Goal: Transaction & Acquisition: Purchase product/service

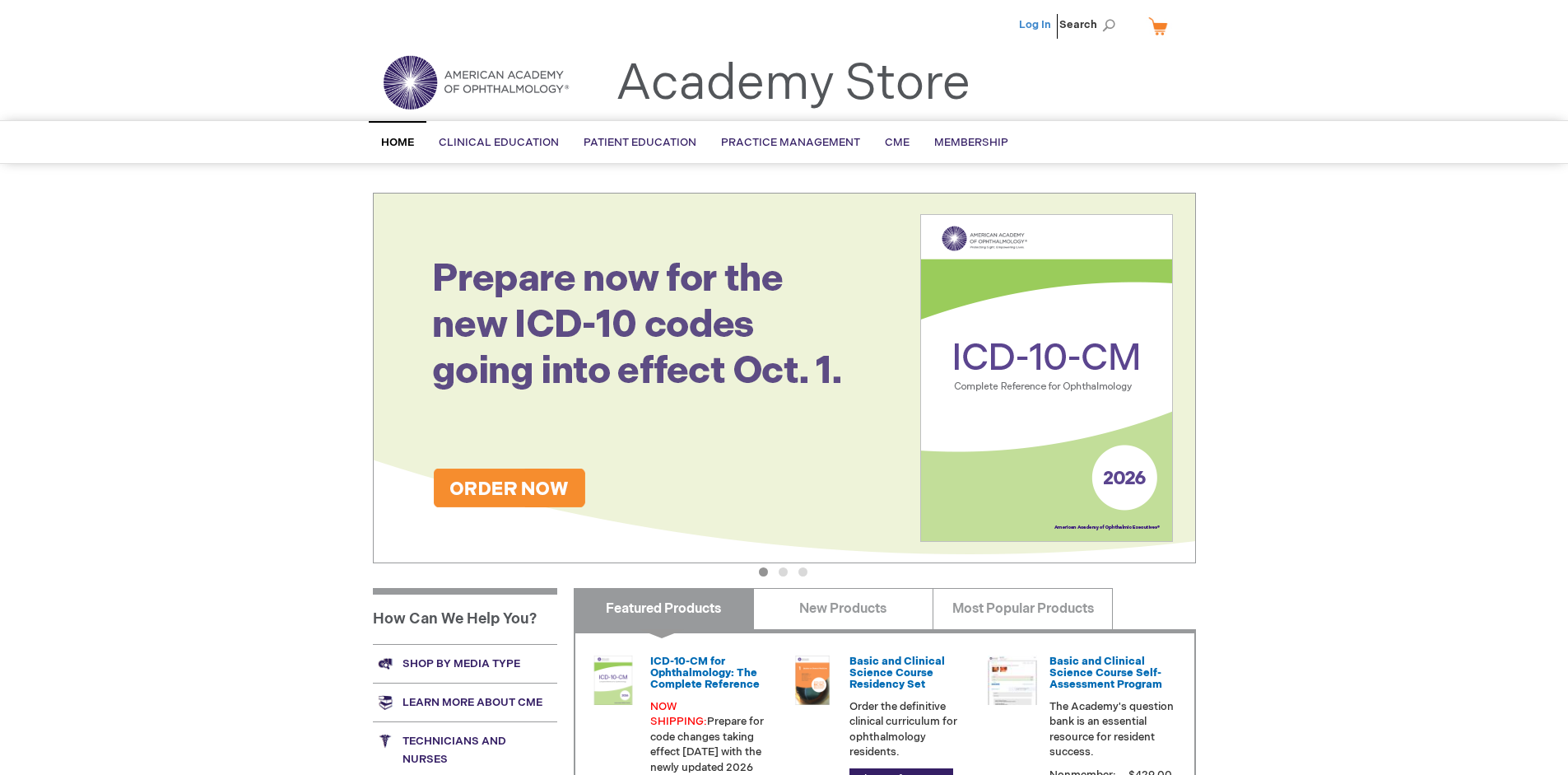
click at [1037, 25] on link "Log In" at bounding box center [1035, 24] width 32 height 13
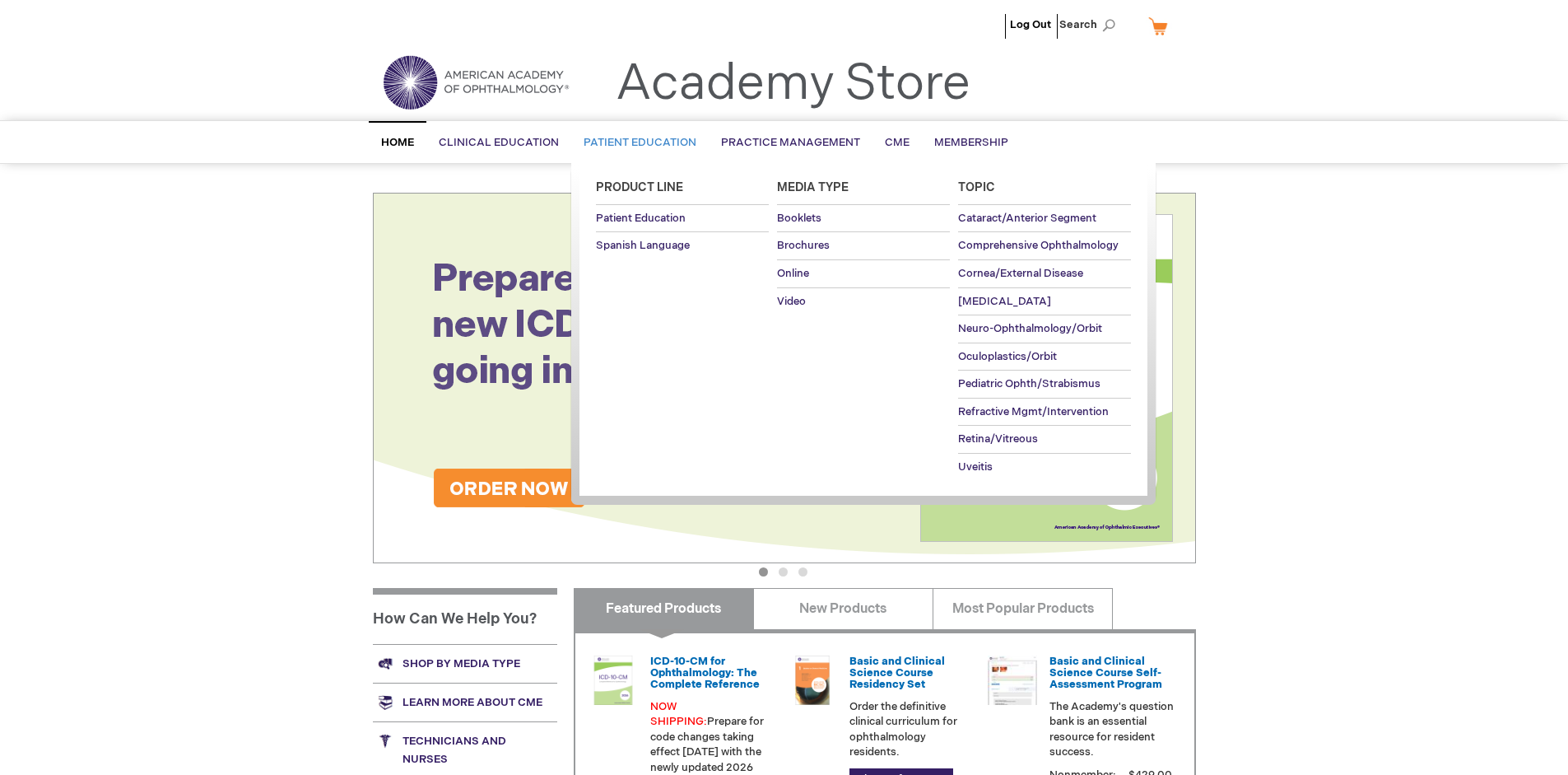
click at [636, 142] on span "Patient Education" at bounding box center [640, 142] width 113 height 13
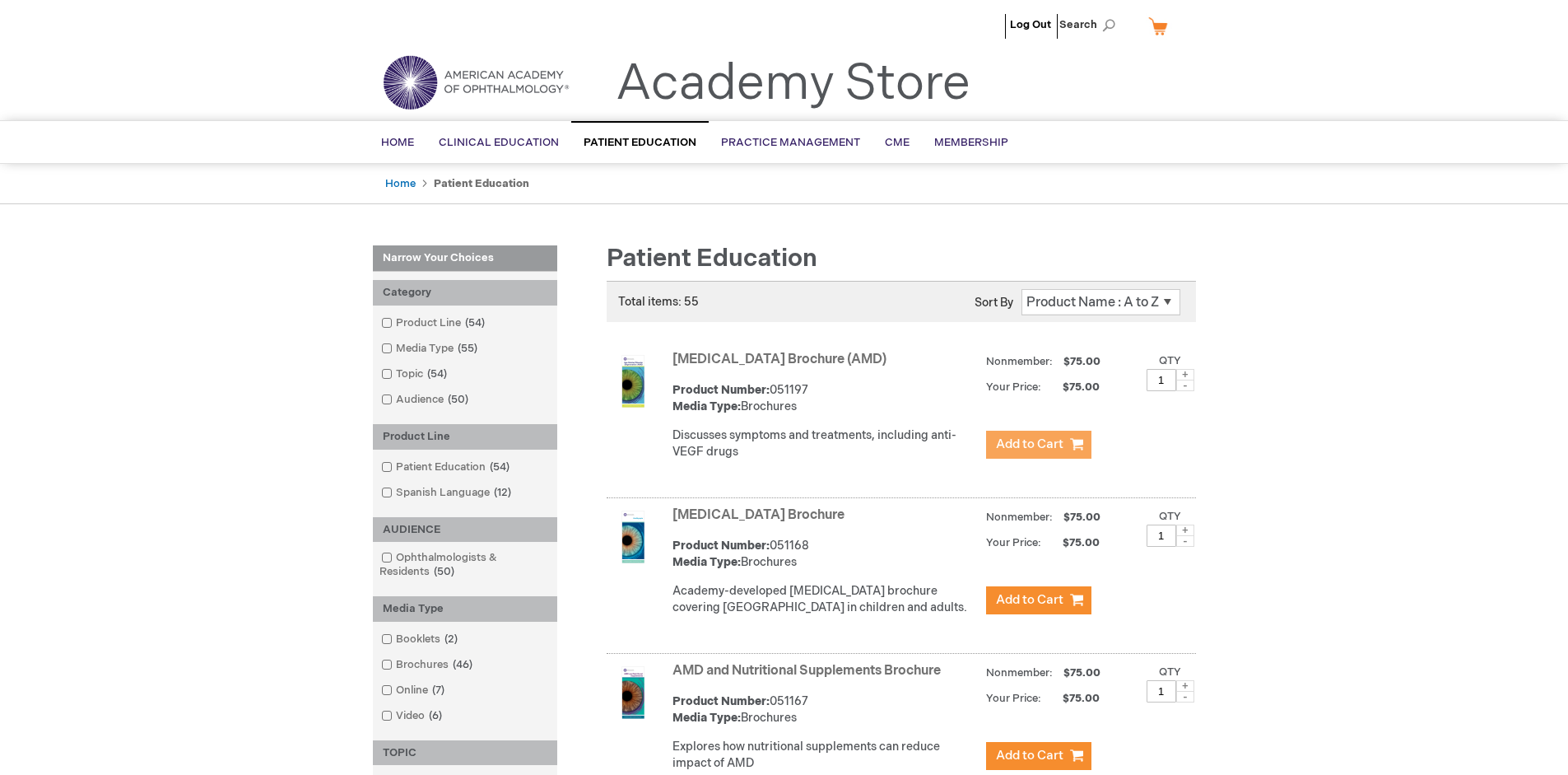
click at [1039, 444] on span "Add to Cart" at bounding box center [1030, 444] width 67 height 16
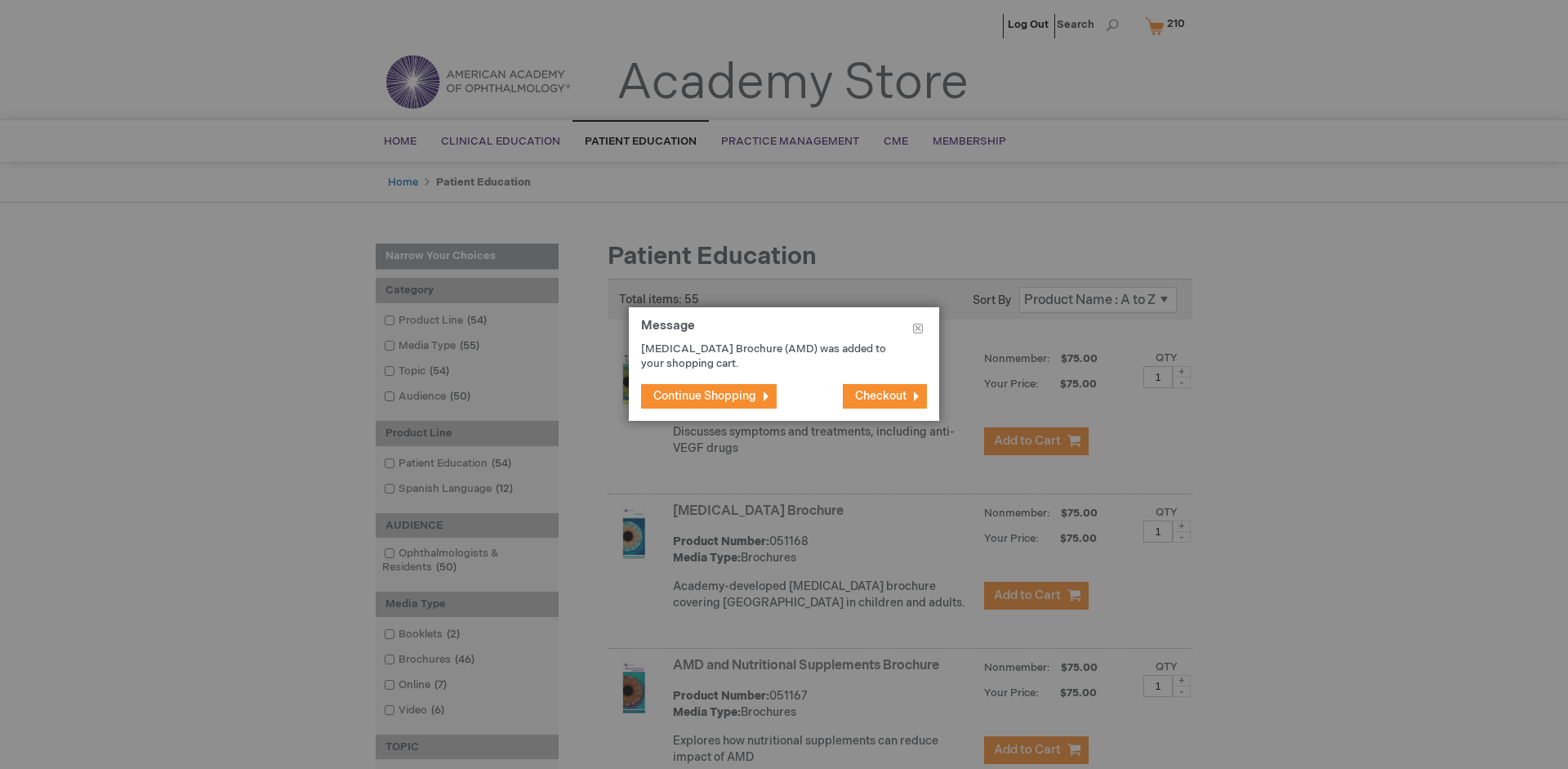
click at [705, 395] on span "Continue Shopping" at bounding box center [704, 395] width 103 height 14
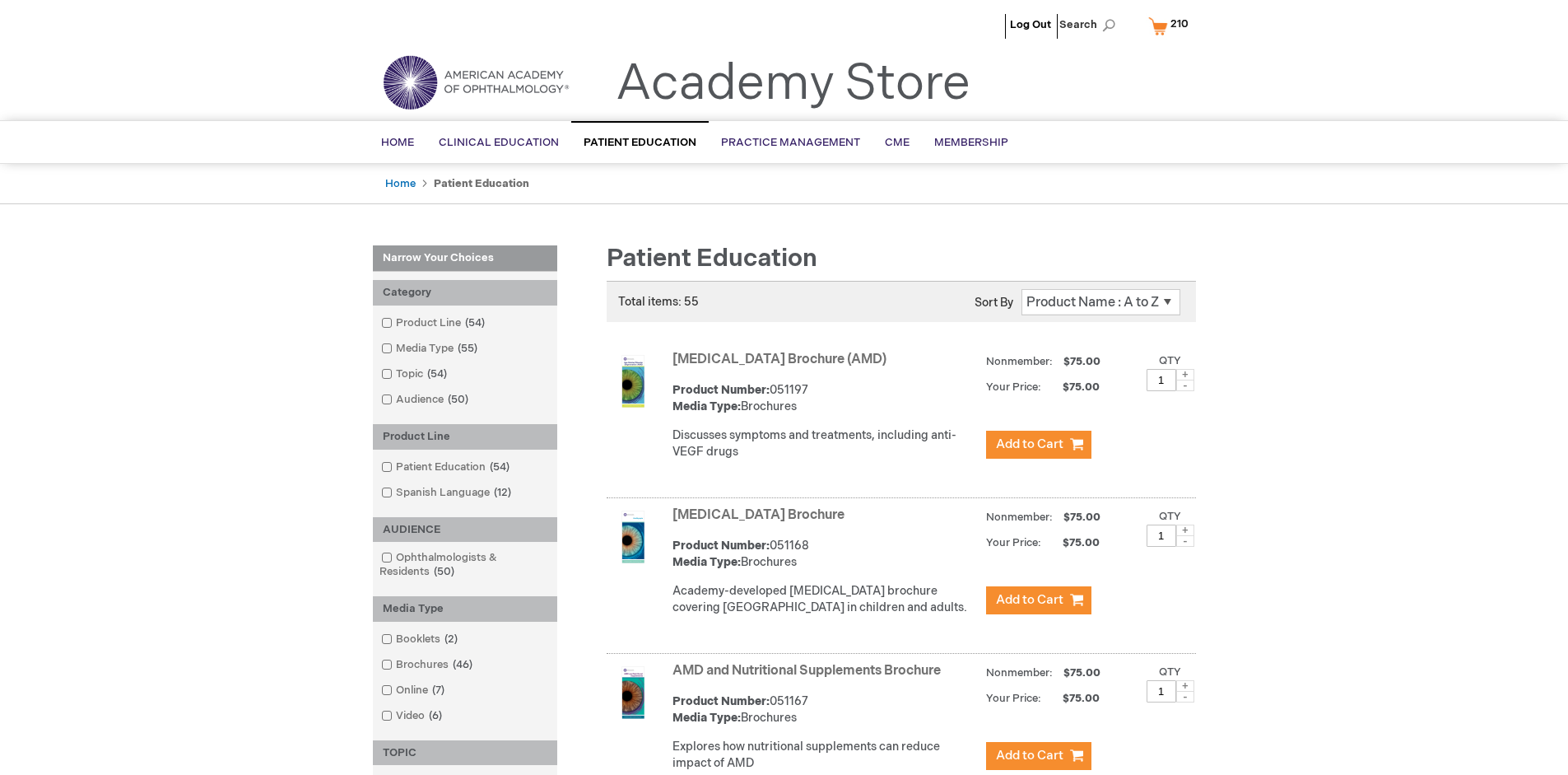
click at [811, 679] on link "AMD and Nutritional Supplements Brochure" at bounding box center [807, 671] width 269 height 16
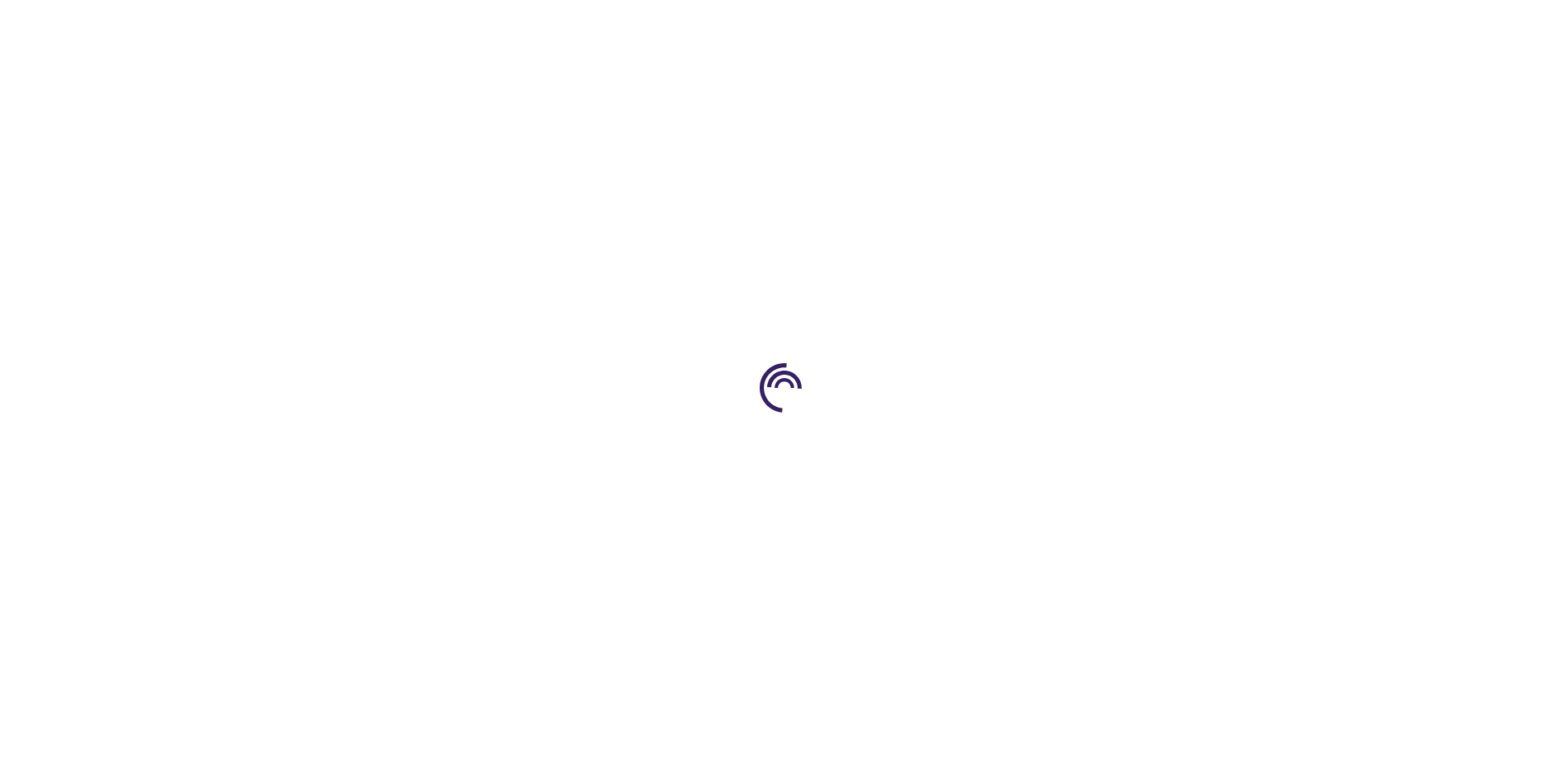
type input "1"
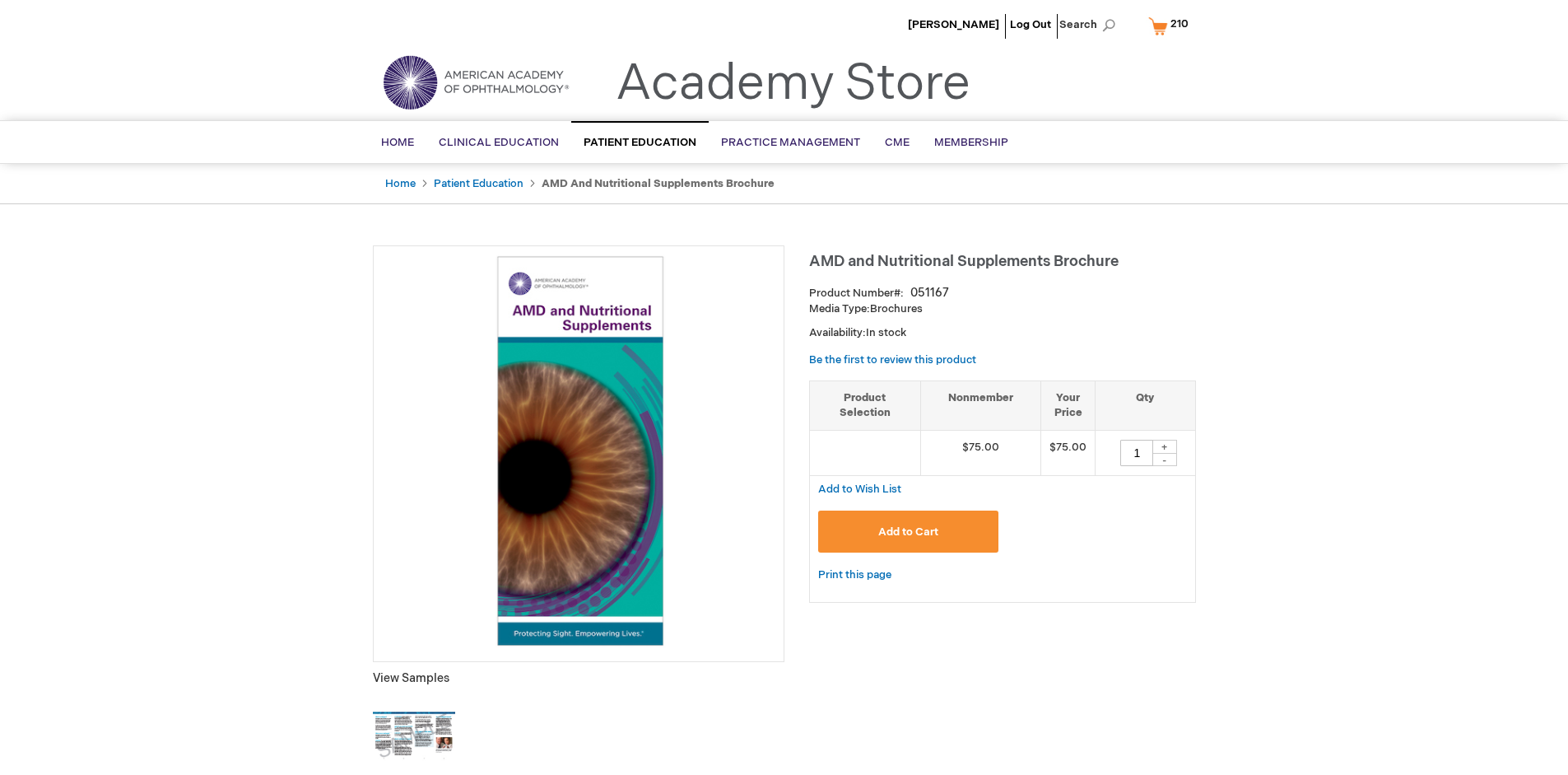
click at [908, 531] on span "Add to Cart" at bounding box center [909, 531] width 60 height 13
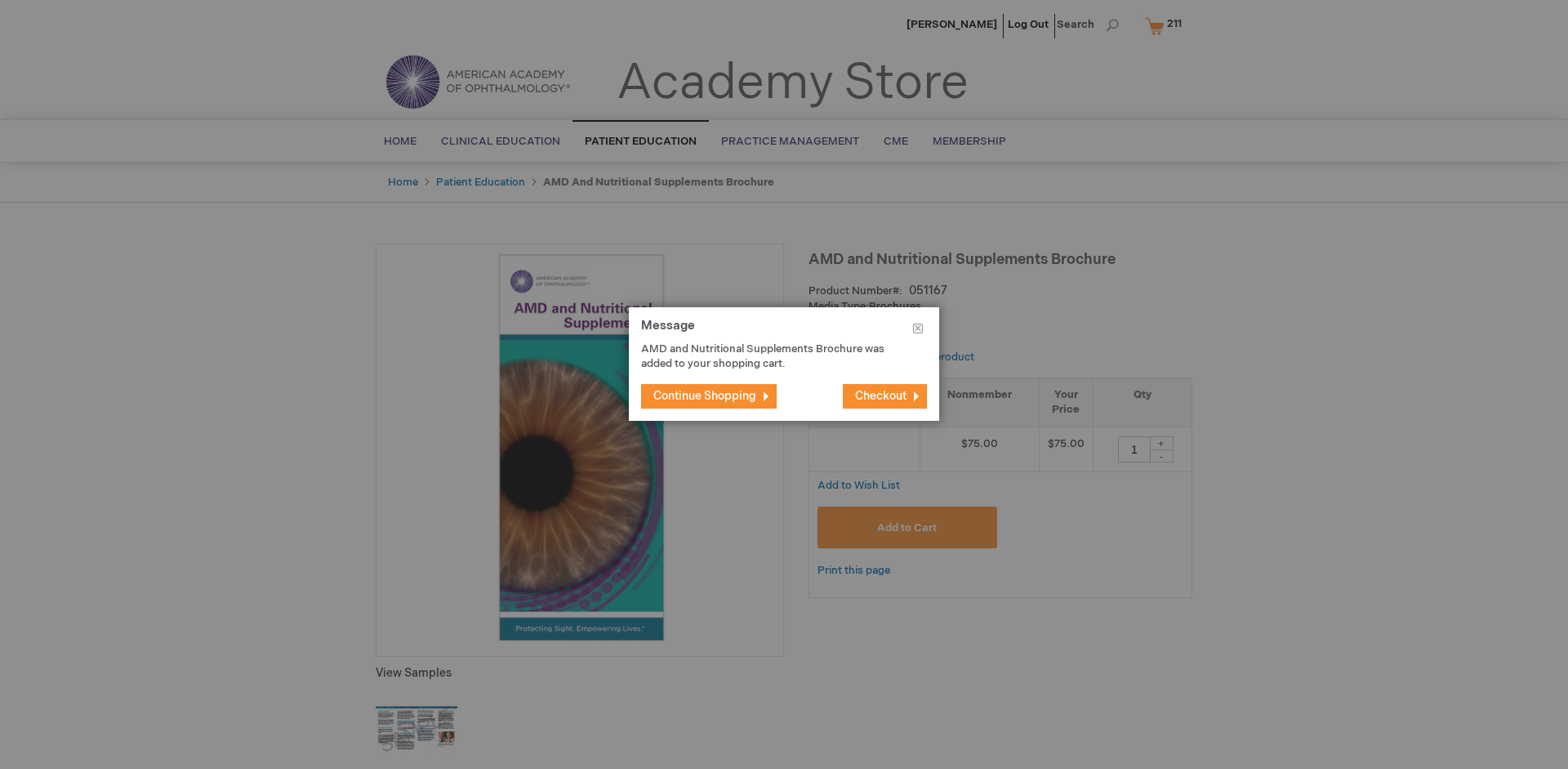
click at [705, 395] on span "Continue Shopping" at bounding box center [704, 395] width 103 height 14
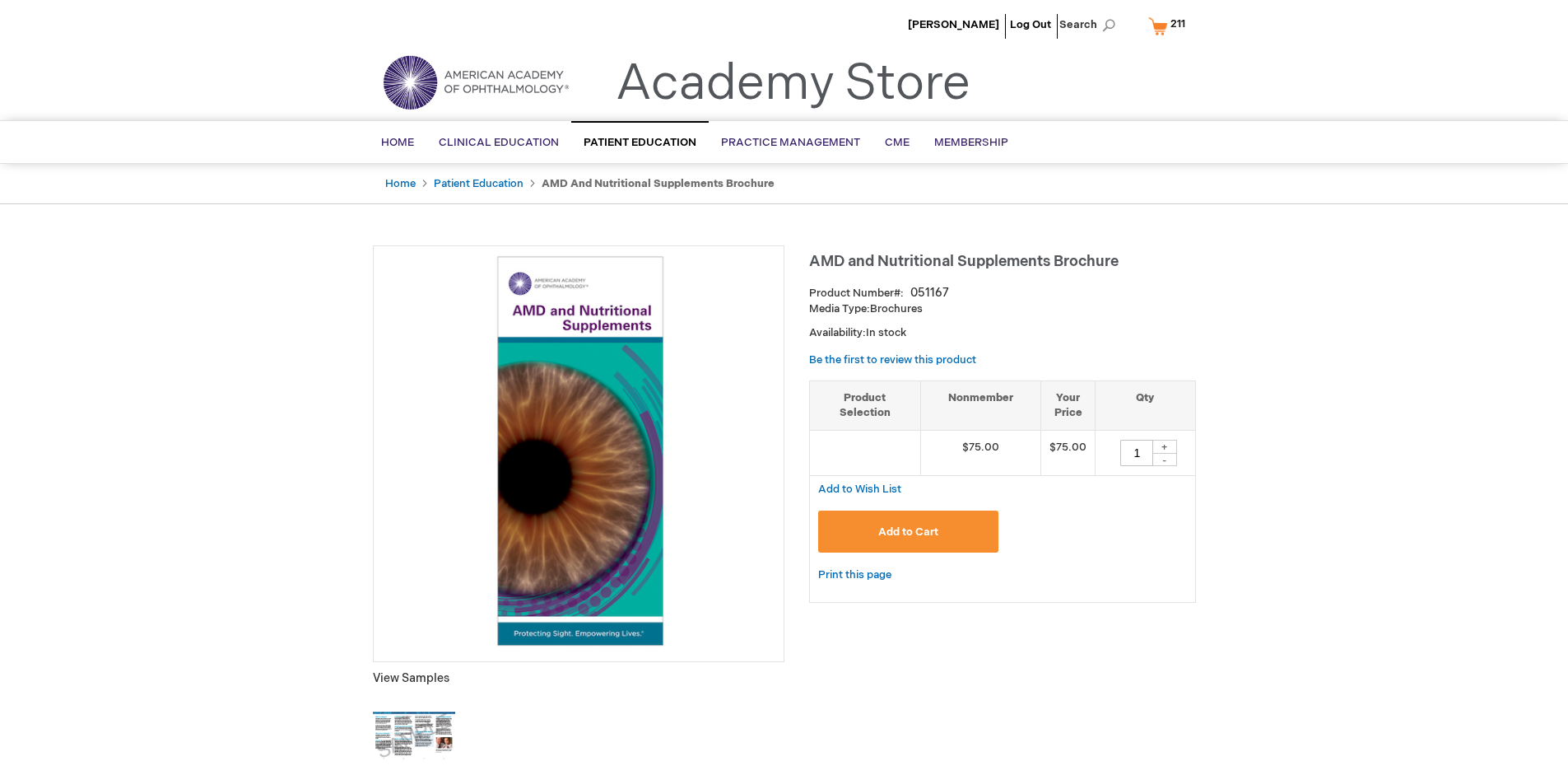
click at [1170, 26] on span "211 211 items" at bounding box center [1178, 24] width 19 height 19
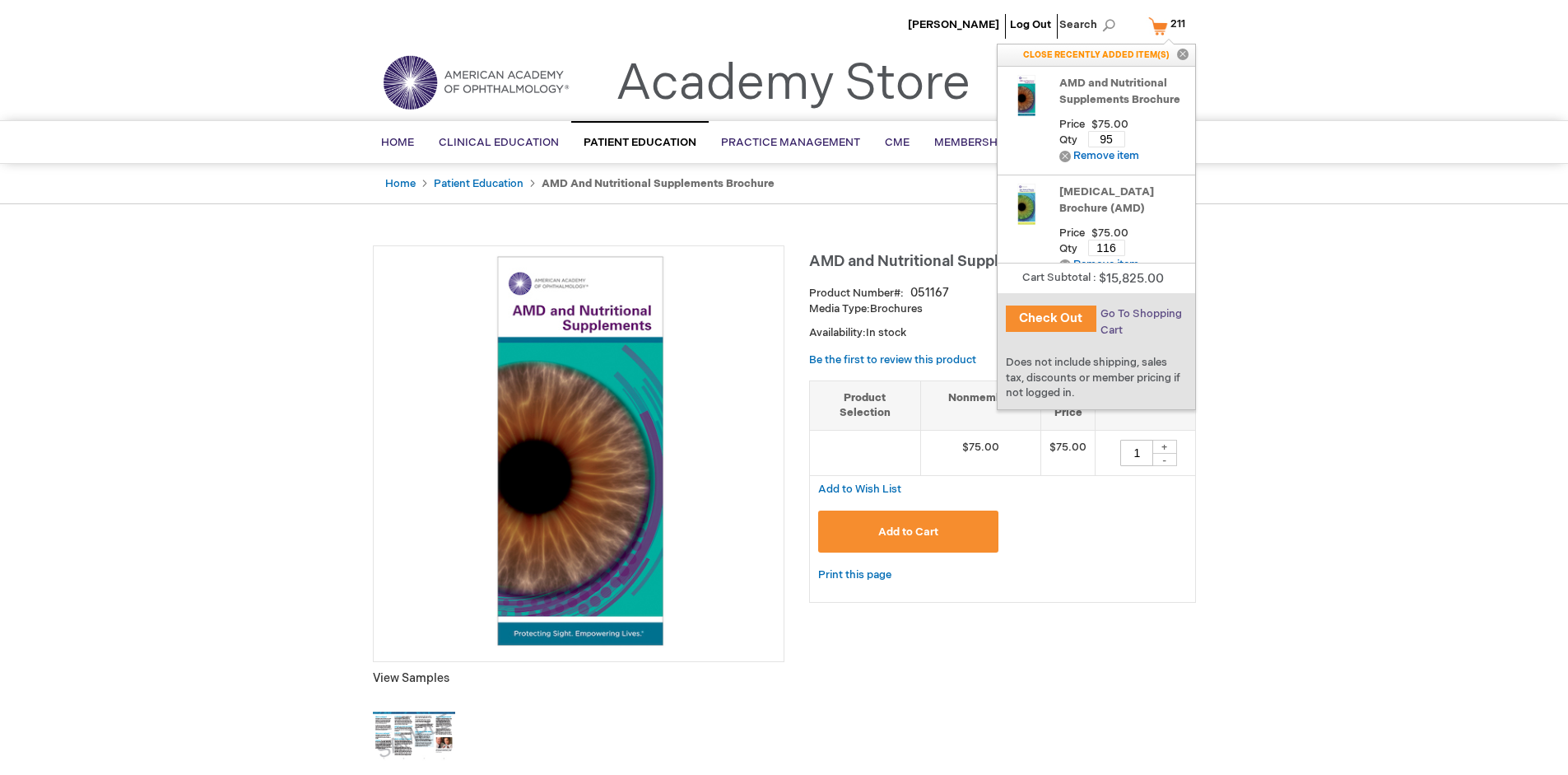
click at [1140, 314] on span "Go To Shopping Cart" at bounding box center [1141, 322] width 81 height 30
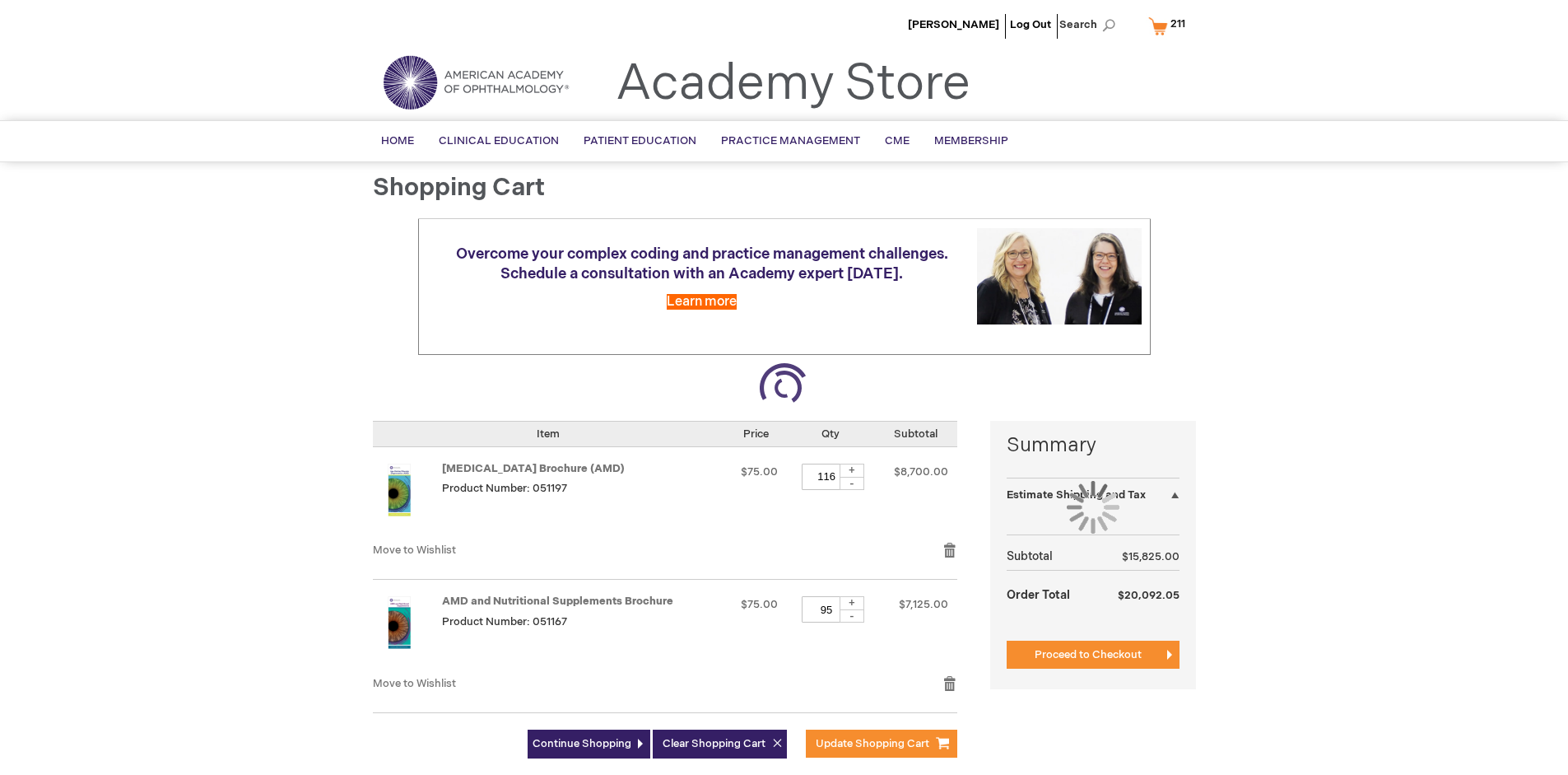
select select "US"
select select "41"
